Goal: Find specific page/section: Find specific page/section

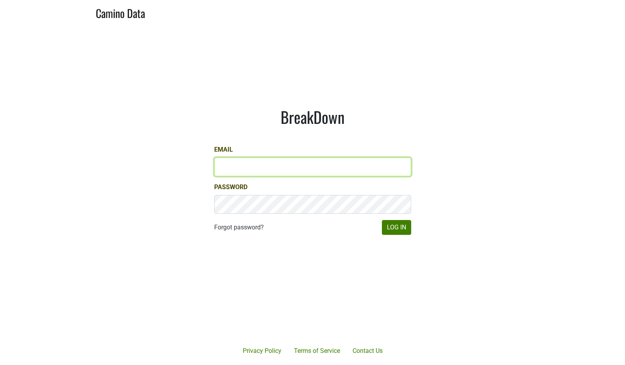
type input "anne@mommenpop.com"
click at [282, 171] on input "anne@mommenpop.com" at bounding box center [312, 166] width 197 height 19
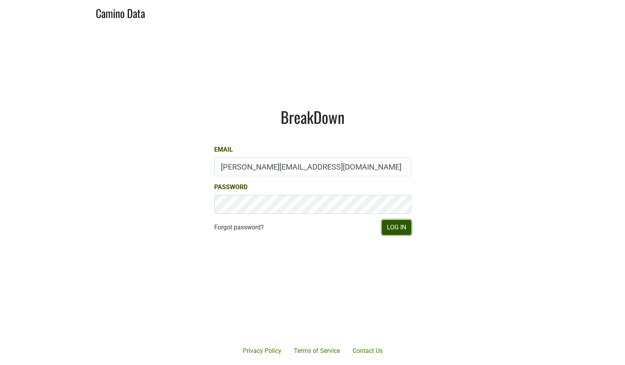
click at [394, 233] on button "Log In" at bounding box center [396, 227] width 29 height 15
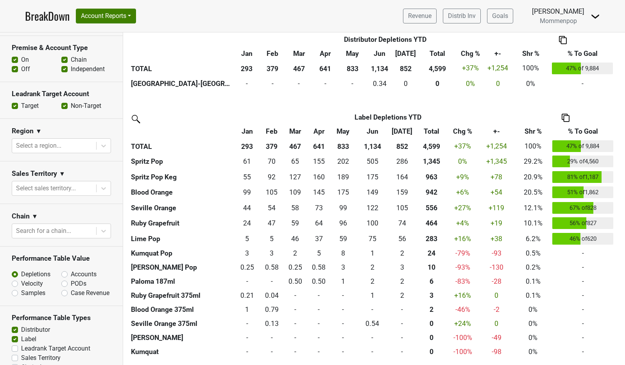
scroll to position [253, 0]
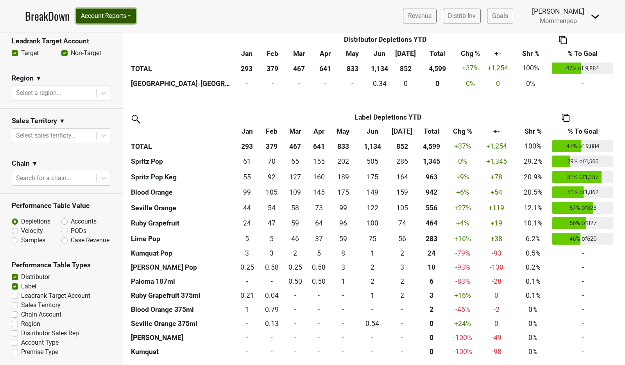
click at [112, 18] on button "Account Reports" at bounding box center [106, 16] width 60 height 15
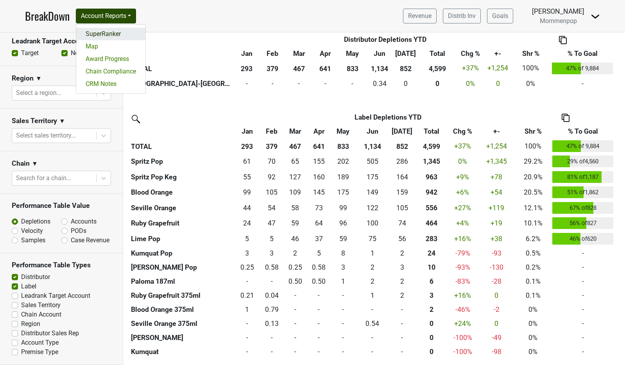
click at [111, 30] on link "SuperRanker" at bounding box center [110, 34] width 69 height 13
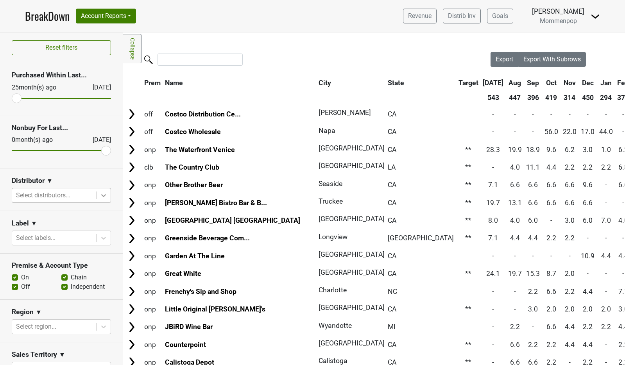
click at [97, 200] on div at bounding box center [104, 195] width 14 height 14
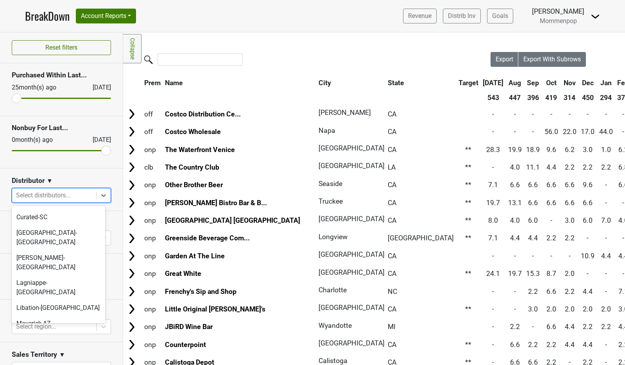
scroll to position [104, 0]
click at [54, 275] on div "Lagniappe-[GEOGRAPHIC_DATA]" at bounding box center [58, 287] width 93 height 25
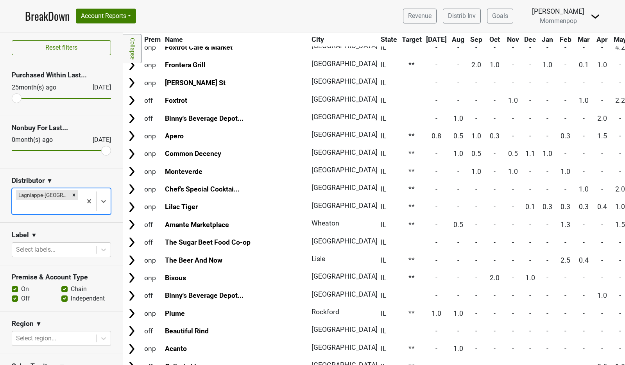
scroll to position [408, 0]
